Goal: Check status: Check status

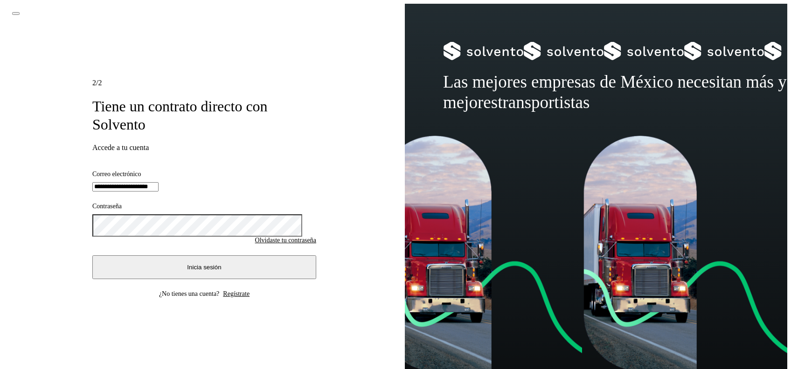
click at [138, 263] on button "Inicia sesión" at bounding box center [204, 268] width 224 height 24
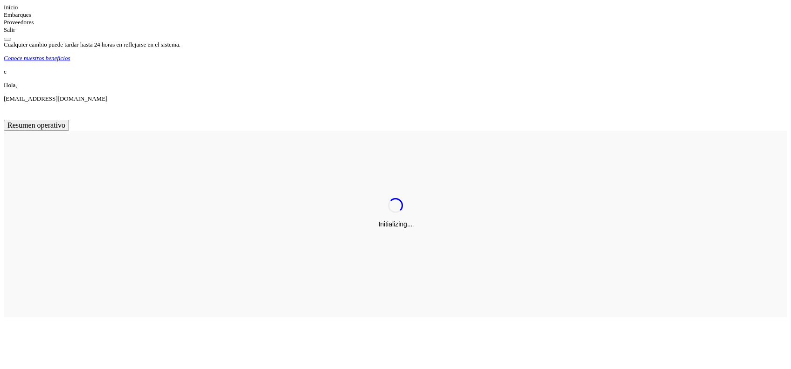
click at [4, 18] on icon at bounding box center [4, 14] width 0 height 7
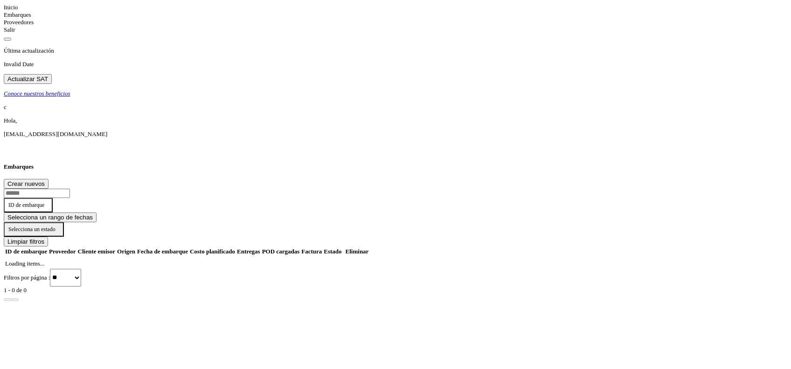
click at [44, 202] on span "ID de embarque" at bounding box center [26, 205] width 36 height 7
click at [675, 230] on div "ID de entrega" at bounding box center [738, 239] width 127 height 18
click at [70, 189] on input "text" at bounding box center [37, 193] width 66 height 9
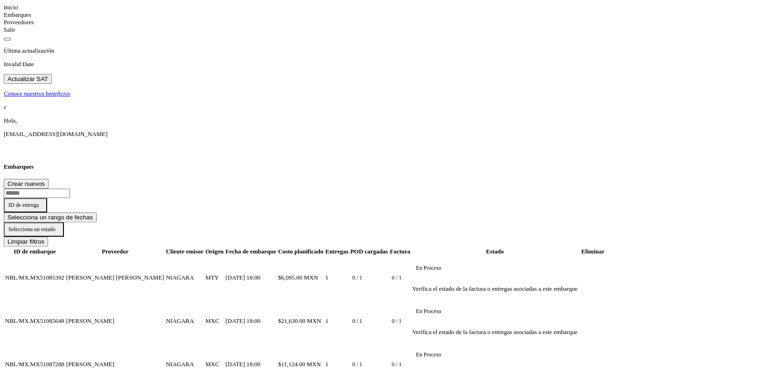
paste input "**********"
type input "**********"
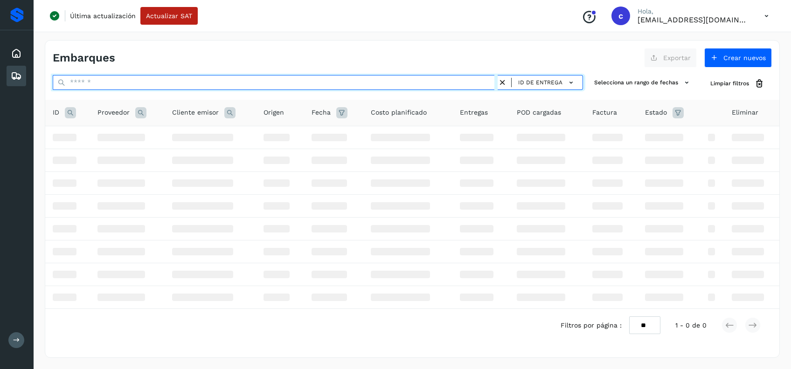
click at [151, 79] on input "text" at bounding box center [275, 82] width 445 height 15
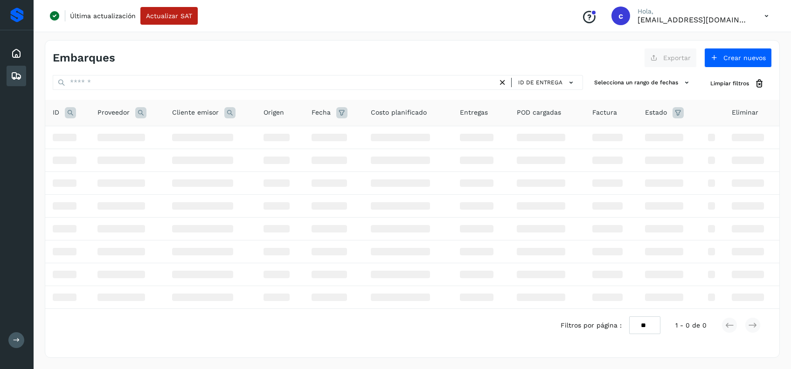
click at [19, 70] on icon at bounding box center [16, 75] width 11 height 11
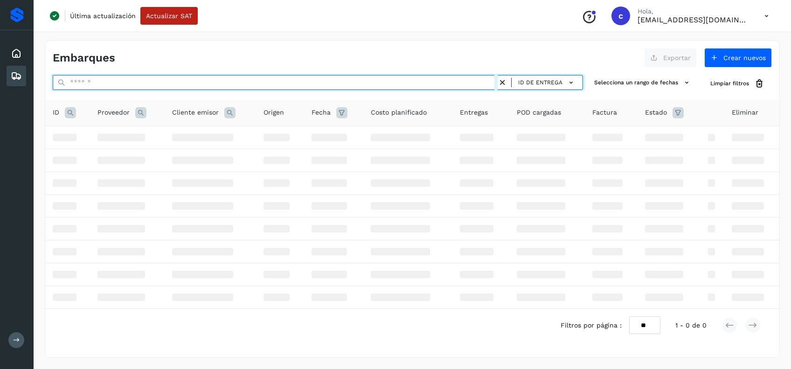
click at [315, 85] on input "text" at bounding box center [275, 82] width 445 height 15
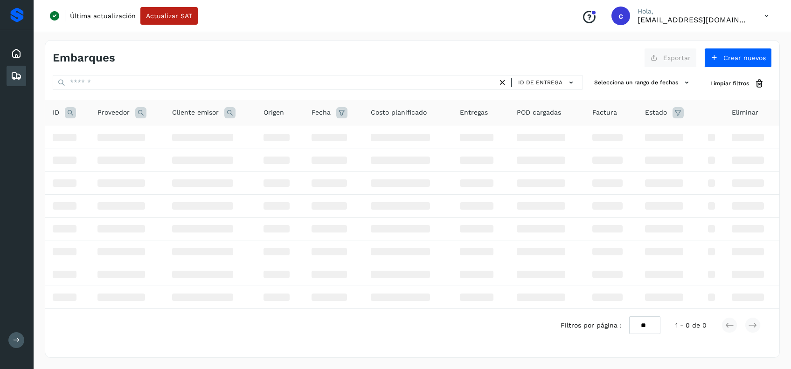
click at [277, 108] on span "Origen" at bounding box center [273, 113] width 21 height 10
